Goal: Task Accomplishment & Management: Manage account settings

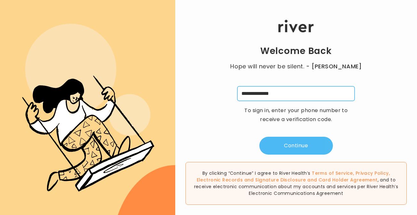
type input "**********"
click at [292, 146] on button "Continue" at bounding box center [297, 146] width 74 height 18
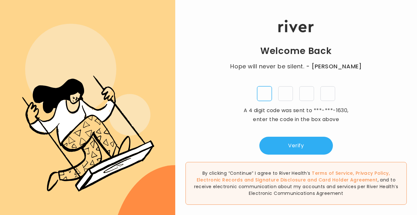
type input "*"
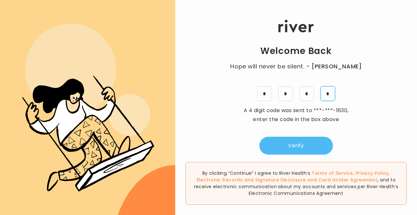
type input "*"
click at [269, 142] on button "Verify" at bounding box center [297, 146] width 74 height 18
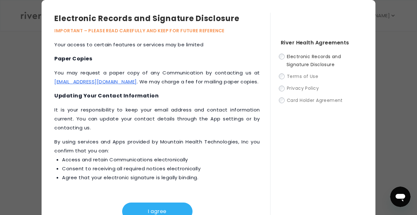
scroll to position [333, 0]
click at [254, 80] on p "You may request a paper copy of any Communication by contacting us at [EMAIL_AD…" at bounding box center [156, 77] width 205 height 18
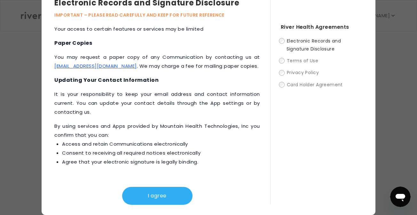
scroll to position [48, 0]
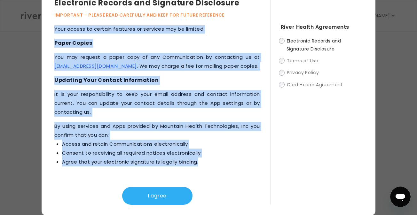
drag, startPoint x: 55, startPoint y: 44, endPoint x: 210, endPoint y: 164, distance: 196.2
click at [210, 164] on div "This Electronic Records and Signature Disclosure (“Disclosure”) applies to all …" at bounding box center [162, 115] width 216 height 180
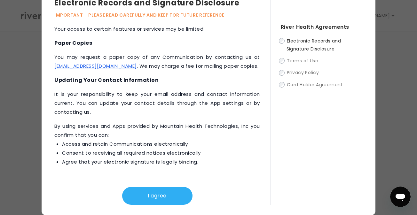
click at [318, 20] on div "River Health Agreements Electronic Records and Signature Disclosure Terms of Us…" at bounding box center [316, 101] width 92 height 208
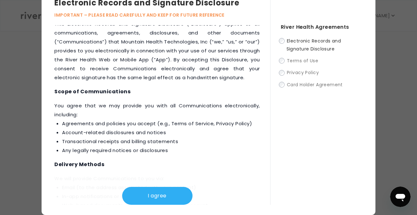
scroll to position [3, 0]
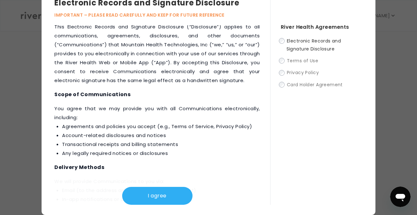
click at [136, 98] on div "This Electronic Records and Signature Disclosure (“Disclosure”) applies to all …" at bounding box center [162, 115] width 216 height 180
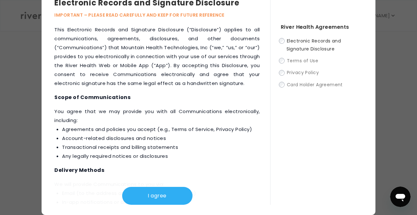
scroll to position [0, 0]
click at [139, 102] on div "This Electronic Records and Signature Disclosure (“Disclosure”) applies to all …" at bounding box center [162, 115] width 216 height 180
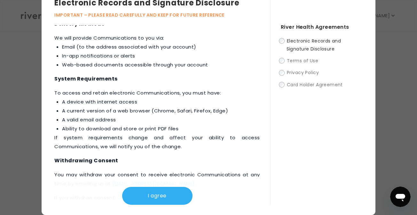
scroll to position [146, 0]
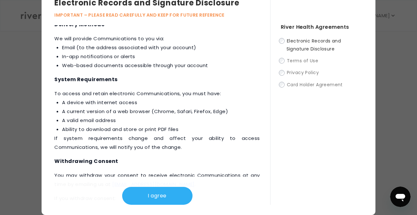
click at [139, 102] on p "‍To access and retain electronic Communications, you must have: A device with i…" at bounding box center [156, 120] width 205 height 63
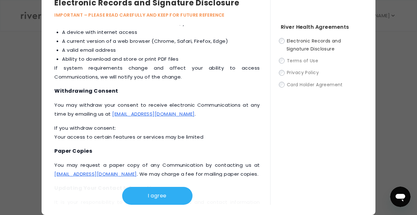
scroll to position [219, 0]
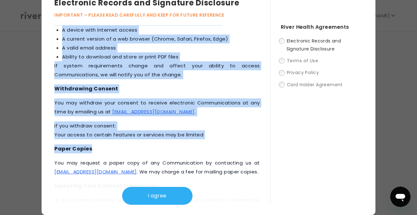
drag, startPoint x: 54, startPoint y: 96, endPoint x: 106, endPoint y: 156, distance: 79.8
click at [106, 156] on div "Electronic Records and Signature Disclosure IMPORTANT – PLEASE READ CAREFULLY A…" at bounding box center [209, 99] width 334 height 231
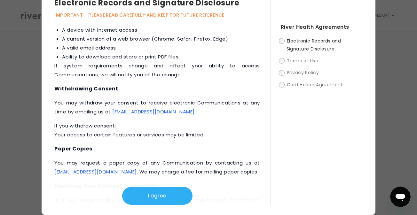
click at [77, 116] on p "‍You may withdraw your consent to receive electronic Communications at any time…" at bounding box center [156, 108] width 205 height 18
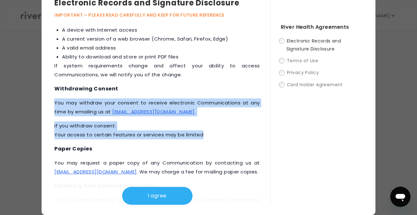
drag, startPoint x: 55, startPoint y: 113, endPoint x: 229, endPoint y: 148, distance: 177.8
click at [229, 148] on div "This Electronic Records and Signature Disclosure (“Disclosure”) applies to all …" at bounding box center [162, 115] width 216 height 180
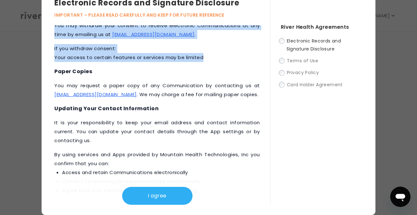
scroll to position [295, 0]
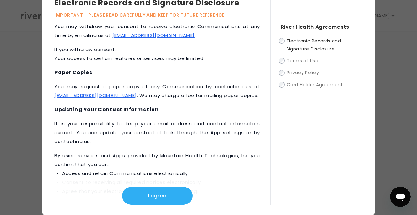
click at [131, 137] on p "It is your responsibility to keep your email address and contact information cu…" at bounding box center [156, 132] width 205 height 27
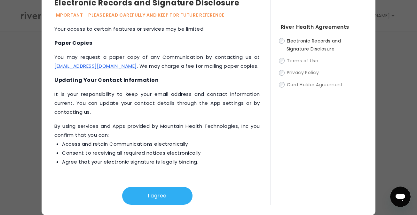
scroll to position [333, 0]
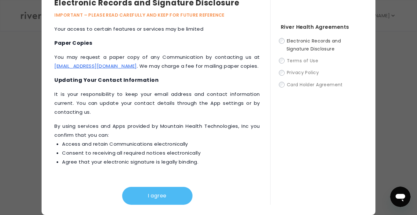
click at [138, 198] on button "I agree" at bounding box center [157, 196] width 70 height 18
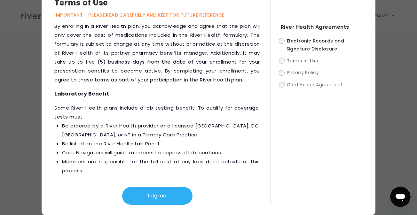
scroll to position [1012, 0]
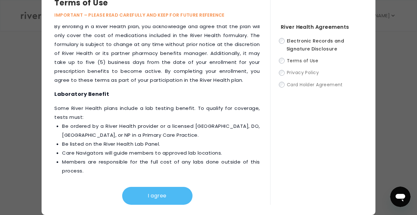
click at [156, 201] on button "I agree" at bounding box center [157, 196] width 70 height 18
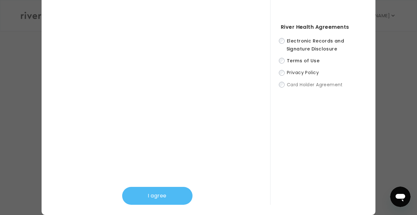
click at [146, 192] on button "I agree" at bounding box center [157, 196] width 70 height 18
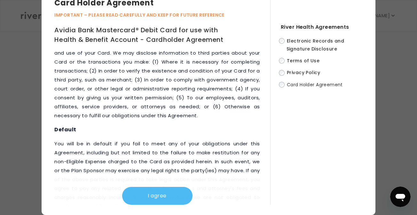
scroll to position [3660, 0]
click at [149, 196] on button "I agree" at bounding box center [157, 196] width 70 height 18
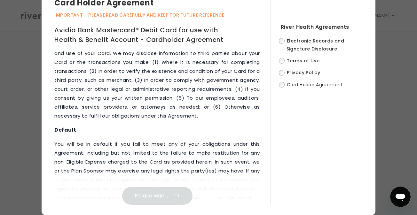
scroll to position [0, 0]
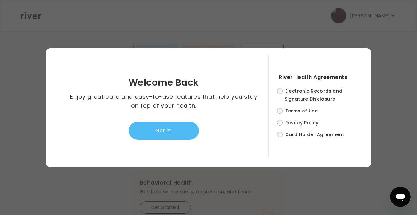
click at [163, 133] on button "Got it!" at bounding box center [164, 131] width 70 height 18
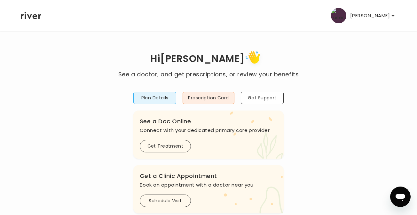
click at [369, 18] on p "[PERSON_NAME]" at bounding box center [370, 15] width 40 height 9
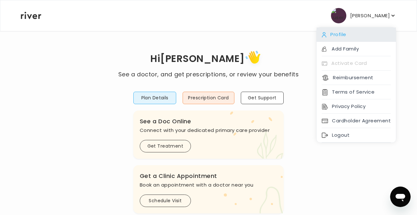
click at [349, 33] on div "Profile" at bounding box center [356, 35] width 79 height 14
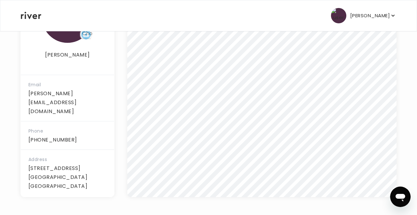
scroll to position [151, 0]
click at [25, 152] on div "Address [STREET_ADDRESS] [GEOGRAPHIC_DATA] [GEOGRAPHIC_DATA]" at bounding box center [67, 173] width 93 height 46
click at [66, 167] on p "[STREET_ADDRESS] [GEOGRAPHIC_DATA] [GEOGRAPHIC_DATA]" at bounding box center [67, 177] width 78 height 27
click at [115, 125] on div "[PERSON_NAME] Email [PERSON_NAME][EMAIL_ADDRESS][DOMAIN_NAME] Phone [PHONE_NUMB…" at bounding box center [208, 85] width 376 height 224
click at [107, 158] on div "Address [STREET_ADDRESS] [GEOGRAPHIC_DATA] [GEOGRAPHIC_DATA]" at bounding box center [67, 173] width 93 height 46
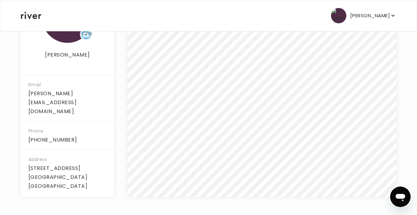
click at [107, 158] on div "Address [STREET_ADDRESS] [GEOGRAPHIC_DATA] [GEOGRAPHIC_DATA]" at bounding box center [67, 173] width 93 height 46
click at [105, 164] on p "[STREET_ADDRESS] [GEOGRAPHIC_DATA] [GEOGRAPHIC_DATA]" at bounding box center [67, 177] width 78 height 27
click at [38, 20] on div "[PERSON_NAME] Profile Add Family Activate Card Reimbursement Terms of Service P…" at bounding box center [209, 15] width 376 height 31
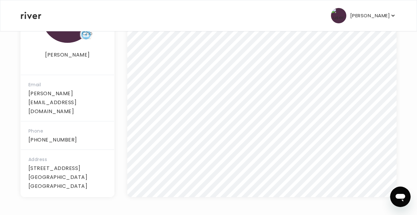
click at [32, 12] on icon at bounding box center [31, 15] width 20 height 7
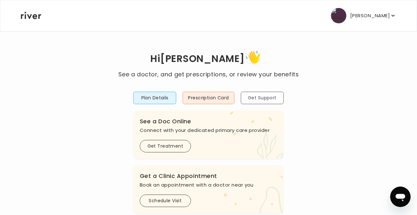
scroll to position [1, 0]
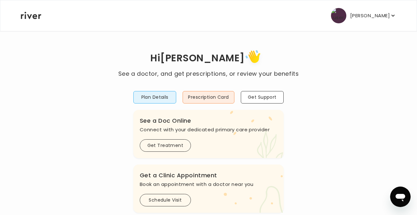
click at [356, 16] on p "[PERSON_NAME]" at bounding box center [370, 15] width 40 height 9
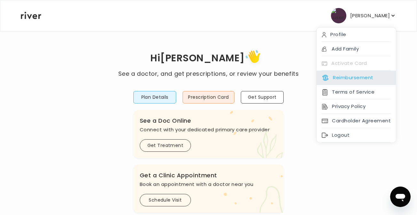
click at [381, 81] on div "Reimbursement" at bounding box center [356, 78] width 79 height 14
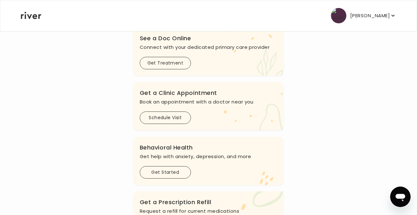
scroll to position [85, 0]
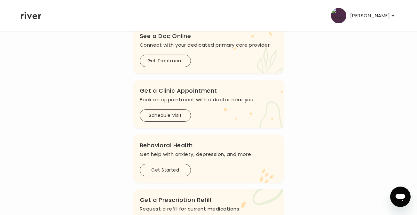
click at [204, 137] on div ".cls-1 { fill: #ffe0ae; } Behavioral Health Get help with anxiety, [MEDICAL_DAT…" at bounding box center [208, 159] width 150 height 48
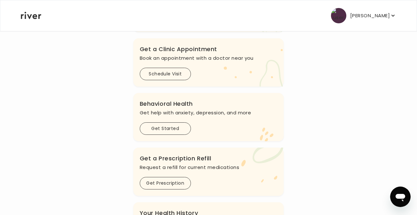
scroll to position [128, 0]
click at [204, 147] on div "Plan Details Prescription Card Get Support .cls-1 { fill: #ffe0ae; } .cls-2 { f…" at bounding box center [208, 100] width 150 height 299
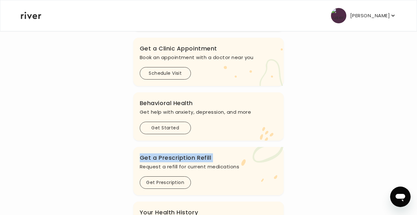
click at [204, 147] on div "Plan Details Prescription Card Get Support .cls-1 { fill: #ffe0ae; } .cls-2 { f…" at bounding box center [208, 100] width 150 height 299
click at [182, 131] on button "Get Started" at bounding box center [165, 128] width 51 height 12
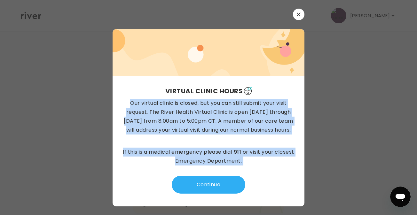
drag, startPoint x: 128, startPoint y: 103, endPoint x: 214, endPoint y: 171, distance: 109.6
click at [214, 171] on div "Virtual Clinic Hours Our virtual clinic is closed, but you can still submit you…" at bounding box center [209, 141] width 192 height 131
click at [156, 127] on p "Our virtual clinic is closed, but you can still submit your visit request. The …" at bounding box center [209, 117] width 172 height 36
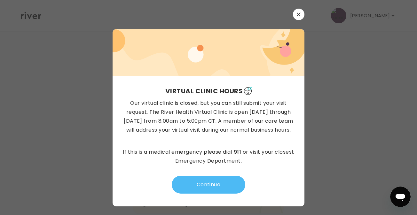
click at [187, 179] on button "Continue" at bounding box center [209, 185] width 74 height 18
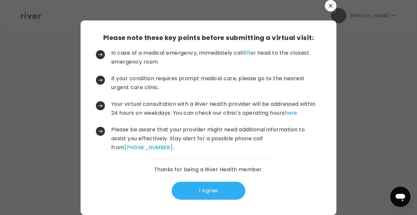
drag, startPoint x: 192, startPoint y: 202, endPoint x: 259, endPoint y: 61, distance: 155.7
click at [259, 61] on div "Please note these key points before submitting a virtual visit: In case of a me…" at bounding box center [209, 117] width 256 height 195
click at [259, 61] on p "In case of a medical emergency, immediately call 911 or head to the closest eme…" at bounding box center [215, 58] width 209 height 18
click at [347, 25] on div at bounding box center [208, 107] width 417 height 215
click at [331, 5] on icon "button" at bounding box center [331, 6] width 4 height 4
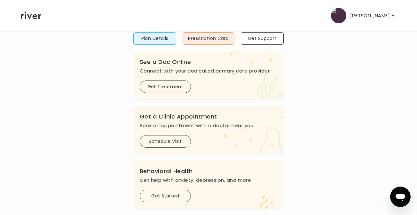
scroll to position [61, 0]
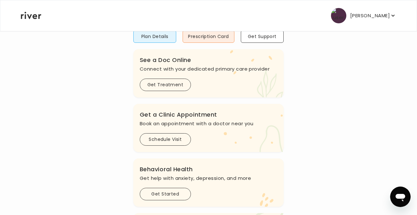
click at [270, 160] on div ".cls-1 { fill: #ffe0ae; } Behavioral Health Get help with anxiety, [MEDICAL_DAT…" at bounding box center [208, 183] width 150 height 48
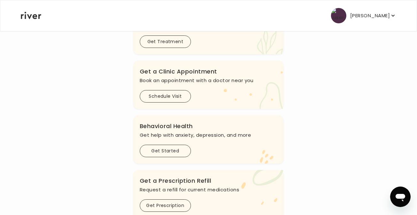
scroll to position [104, 0]
click at [263, 169] on div "Plan Details Prescription Card Get Support .cls-1 { fill: #ffe0ae; } .cls-2 { f…" at bounding box center [208, 124] width 150 height 299
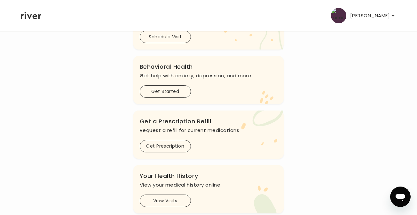
scroll to position [164, 0]
click at [212, 156] on div ".cls-1{fill:#ffe0ae} Get a Prescription Refill Request a refill for current med…" at bounding box center [208, 135] width 150 height 48
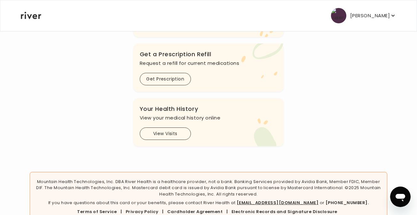
scroll to position [233, 0]
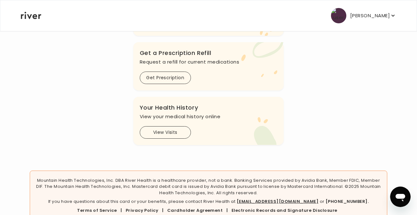
click at [170, 137] on button "View Visits" at bounding box center [165, 132] width 51 height 12
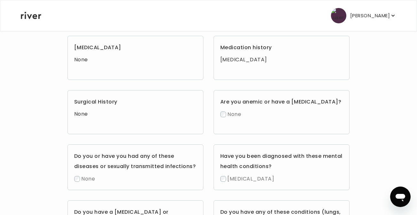
scroll to position [220, 0]
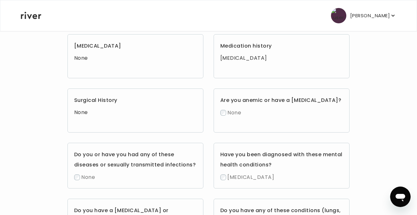
click at [210, 118] on div "[MEDICAL_DATA] None Medication history [MEDICAL_DATA] Surgical History None Are…" at bounding box center [209, 199] width 282 height 331
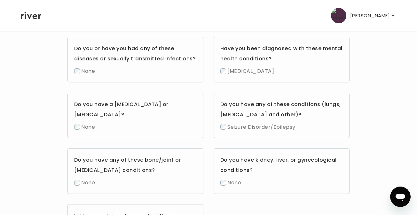
scroll to position [329, 0]
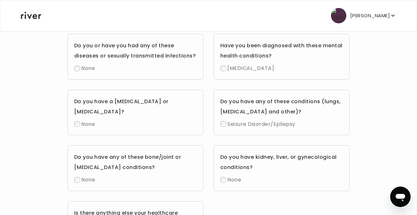
click at [343, 113] on div "Do you have any of these conditions (lungs, [MEDICAL_DATA] and other)? Seizure …" at bounding box center [282, 113] width 136 height 46
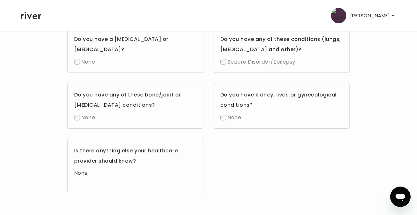
scroll to position [395, 0]
click at [202, 129] on div "Do you have any of these bone/joint or [MEDICAL_DATA] conditions? None" at bounding box center [136, 106] width 136 height 46
click at [206, 132] on div "[MEDICAL_DATA] None Medication history [MEDICAL_DATA] Surgical History None Are…" at bounding box center [209, 28] width 282 height 331
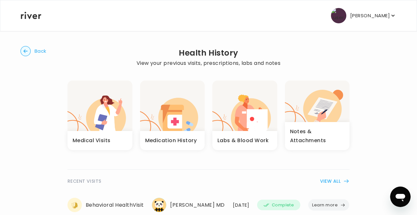
scroll to position [0, 0]
click at [29, 52] on circle "button" at bounding box center [26, 51] width 10 height 10
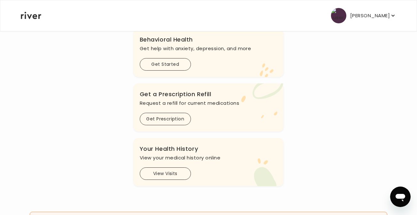
scroll to position [183, 0]
